Goal: Transaction & Acquisition: Purchase product/service

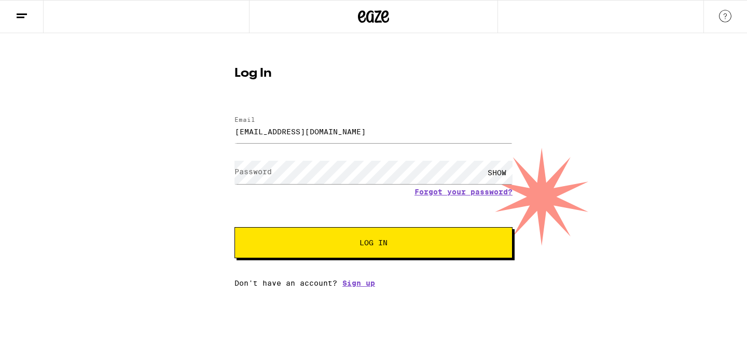
type input "[EMAIL_ADDRESS][DOMAIN_NAME]"
click at [235, 227] on button "Log In" at bounding box center [374, 242] width 278 height 31
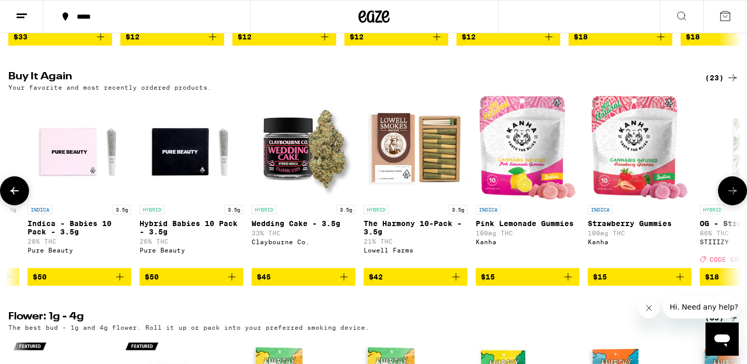
scroll to position [0, 1848]
